Goal: Find specific page/section: Find specific page/section

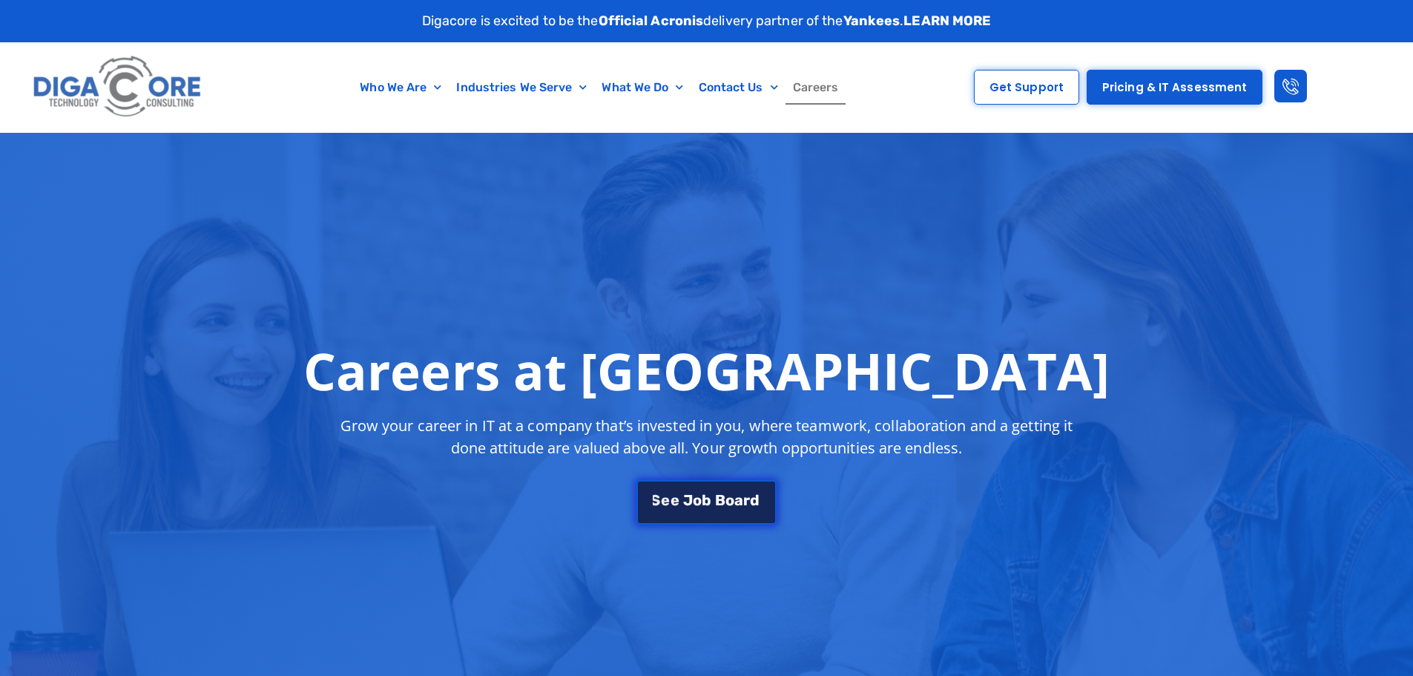
click at [694, 493] on span "o" at bounding box center [697, 500] width 9 height 15
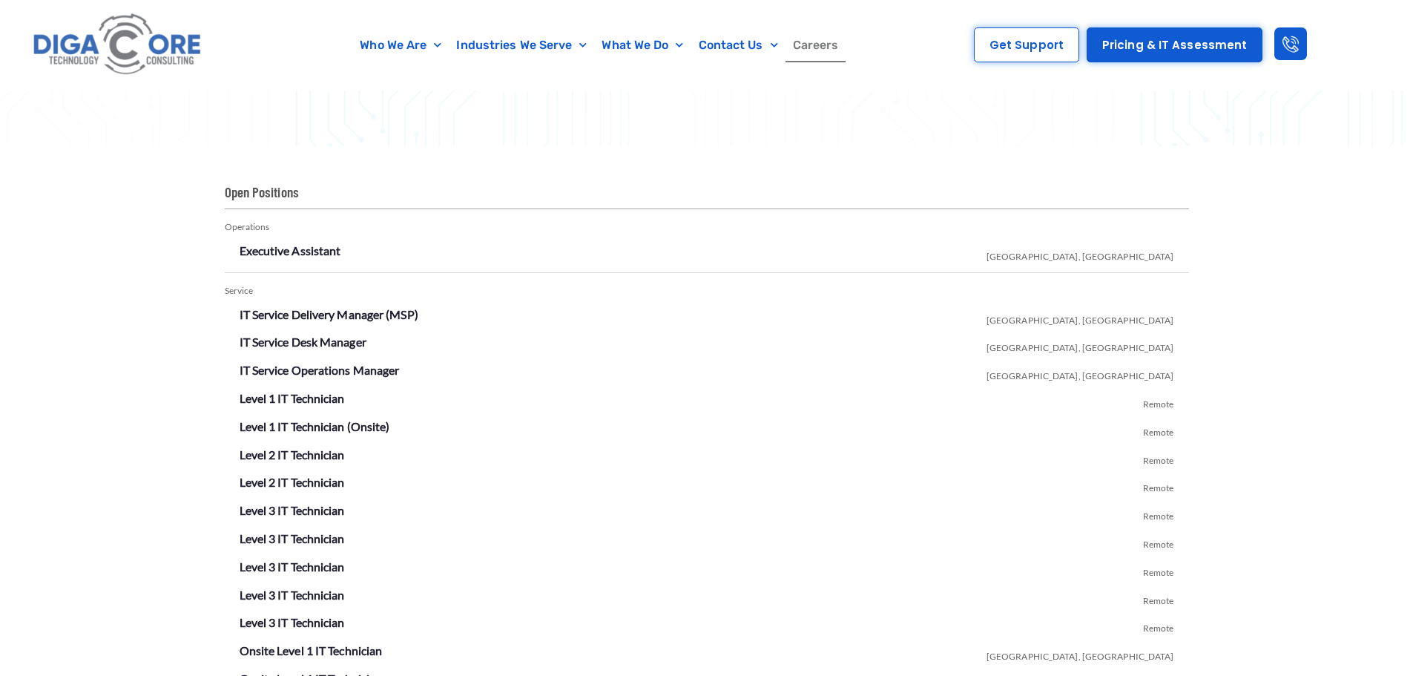
scroll to position [2612, 0]
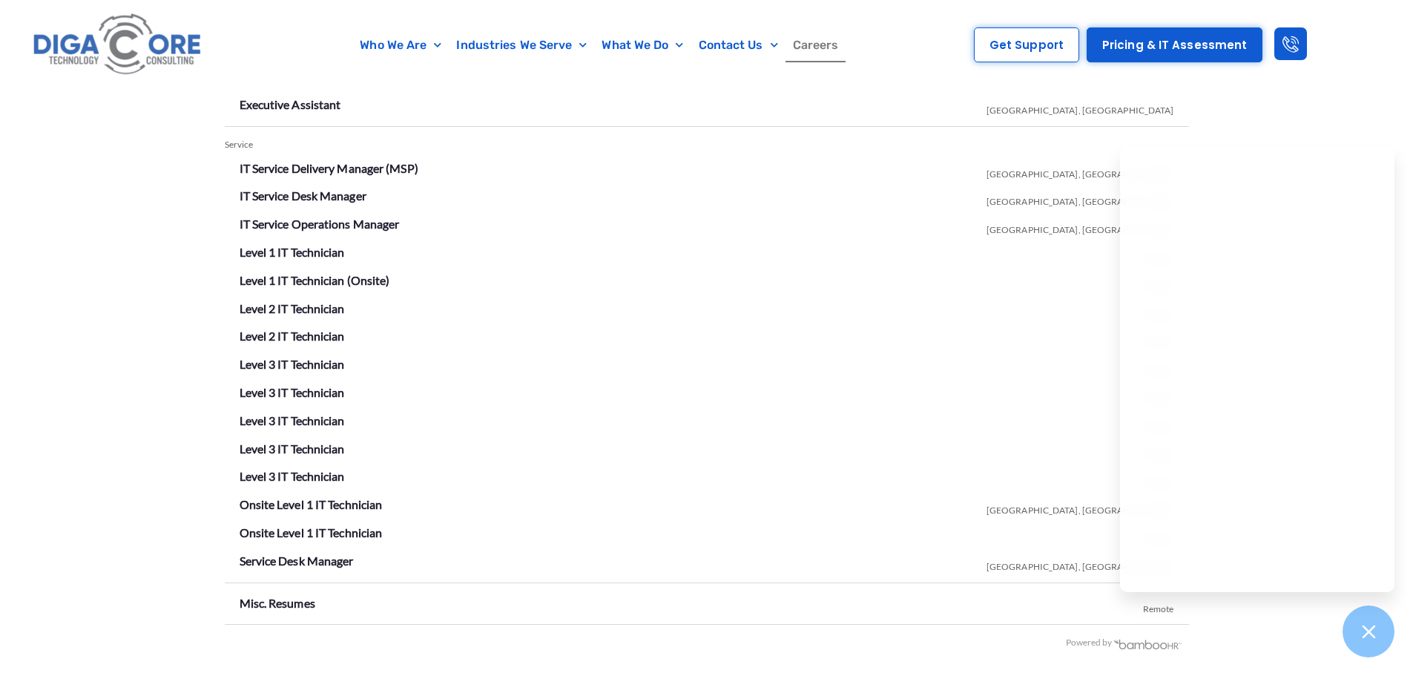
click at [1250, 626] on div "Open Positions Operations Executive Assistant Lakewood, NJ Service IT Service D…" at bounding box center [706, 345] width 1413 height 691
click at [1365, 630] on icon at bounding box center [1368, 631] width 19 height 19
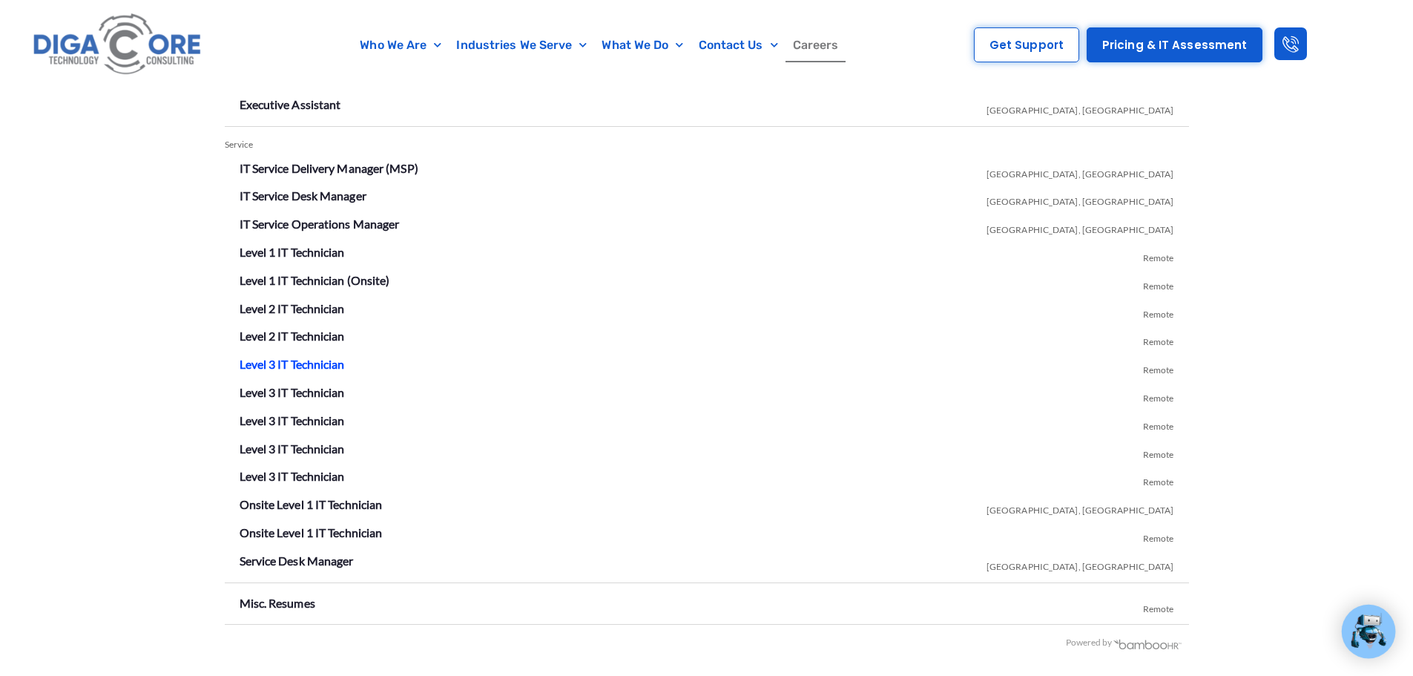
click at [300, 369] on link "Level 3 IT Technician" at bounding box center [292, 364] width 105 height 14
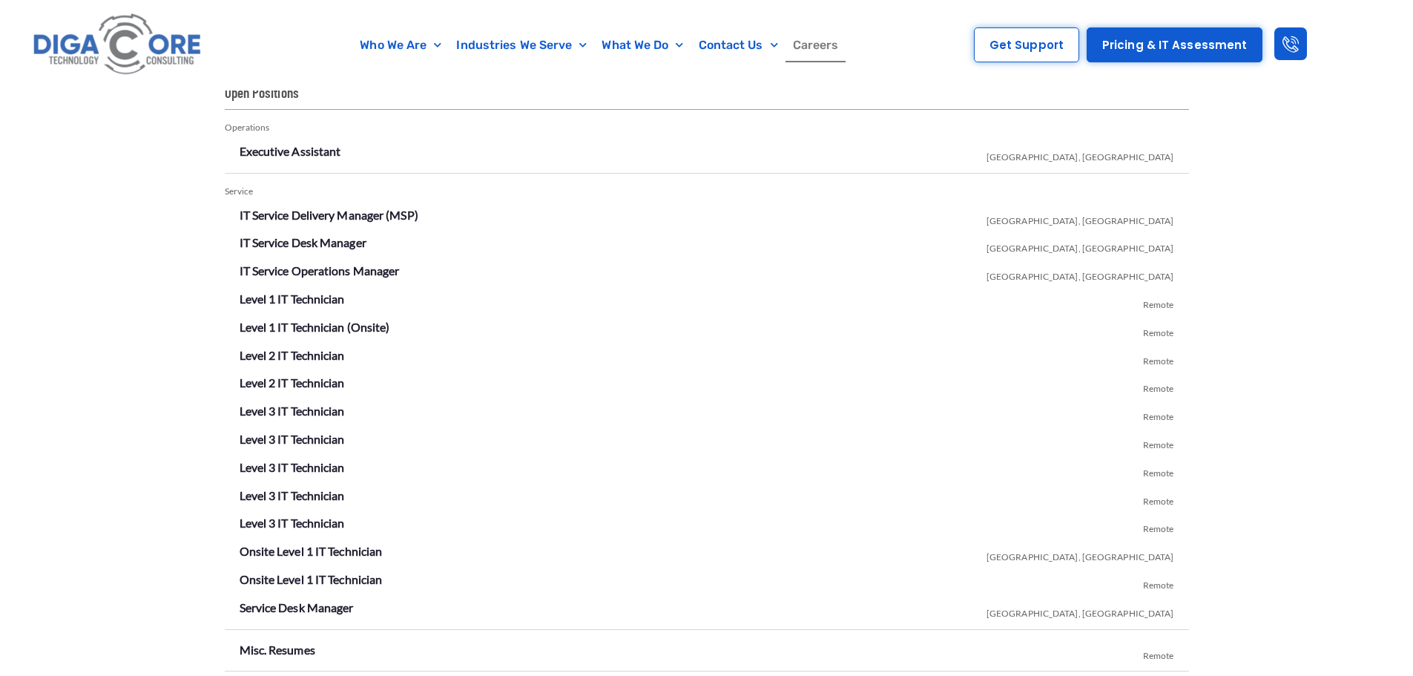
scroll to position [2612, 0]
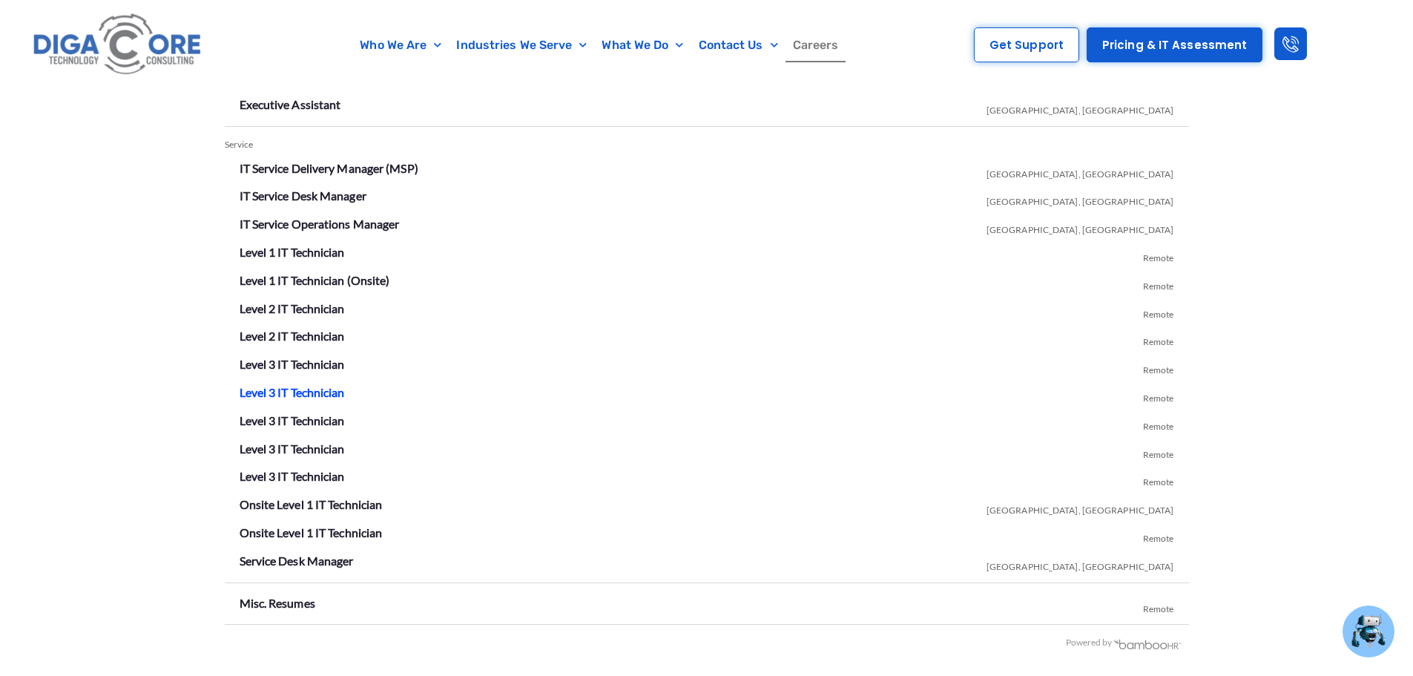
click at [298, 395] on link "Level 3 IT Technician" at bounding box center [292, 392] width 105 height 14
